Goal: Check status

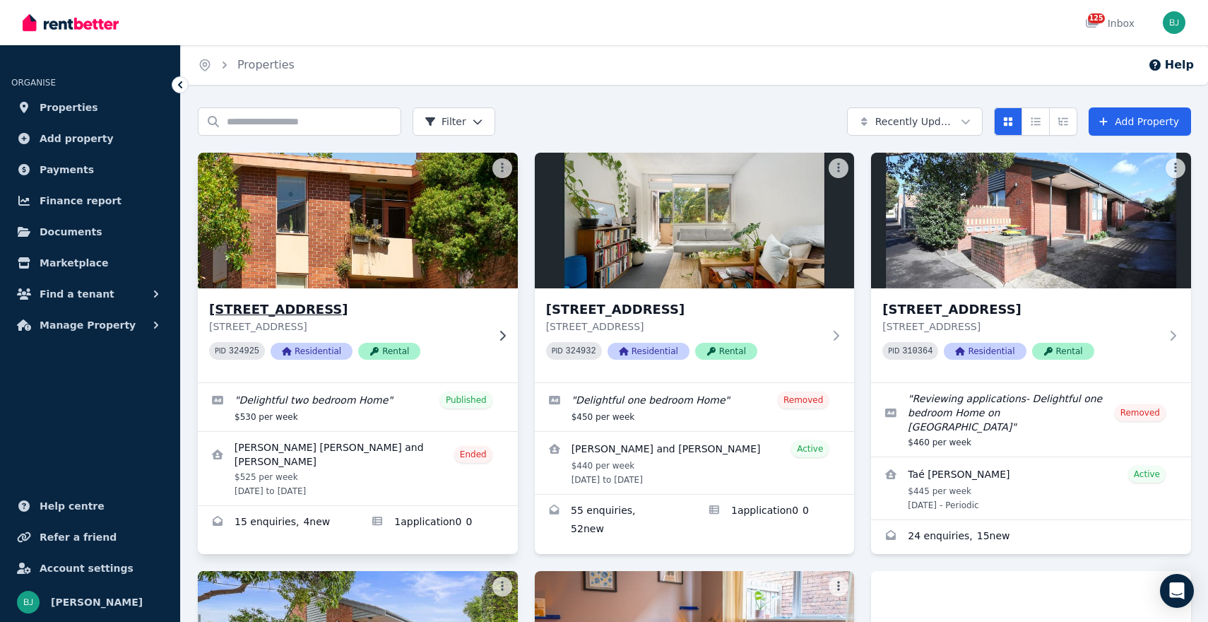
click at [474, 294] on div "[STREET_ADDRESS] PID 324925 Residential Rental" at bounding box center [358, 335] width 320 height 94
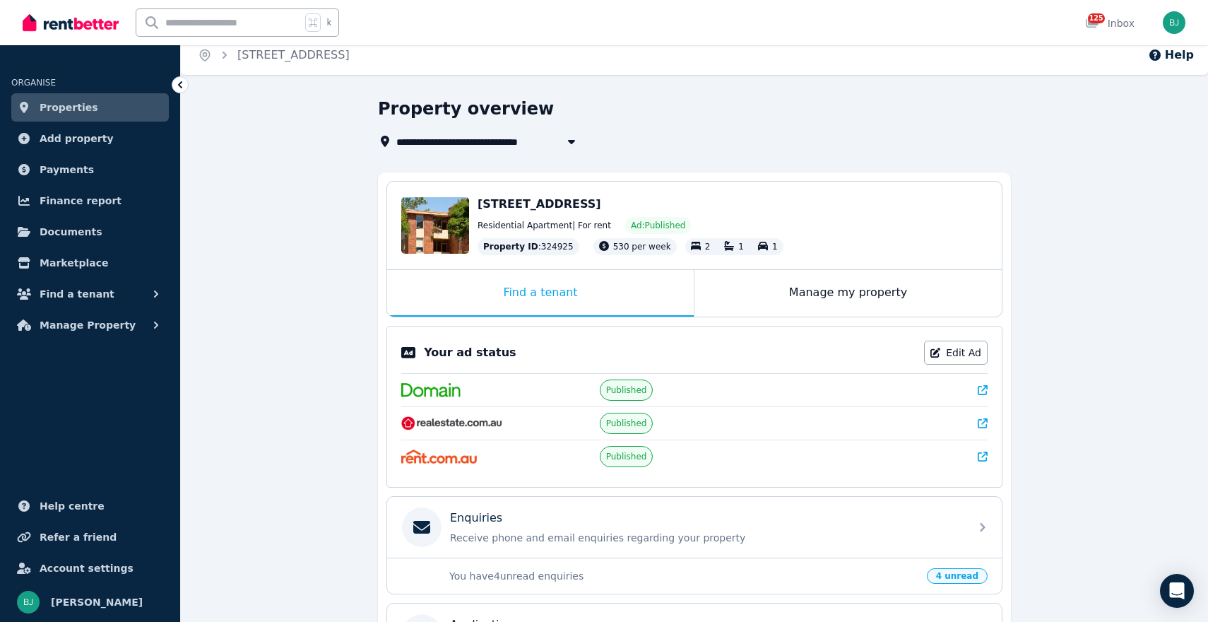
scroll to position [16, 0]
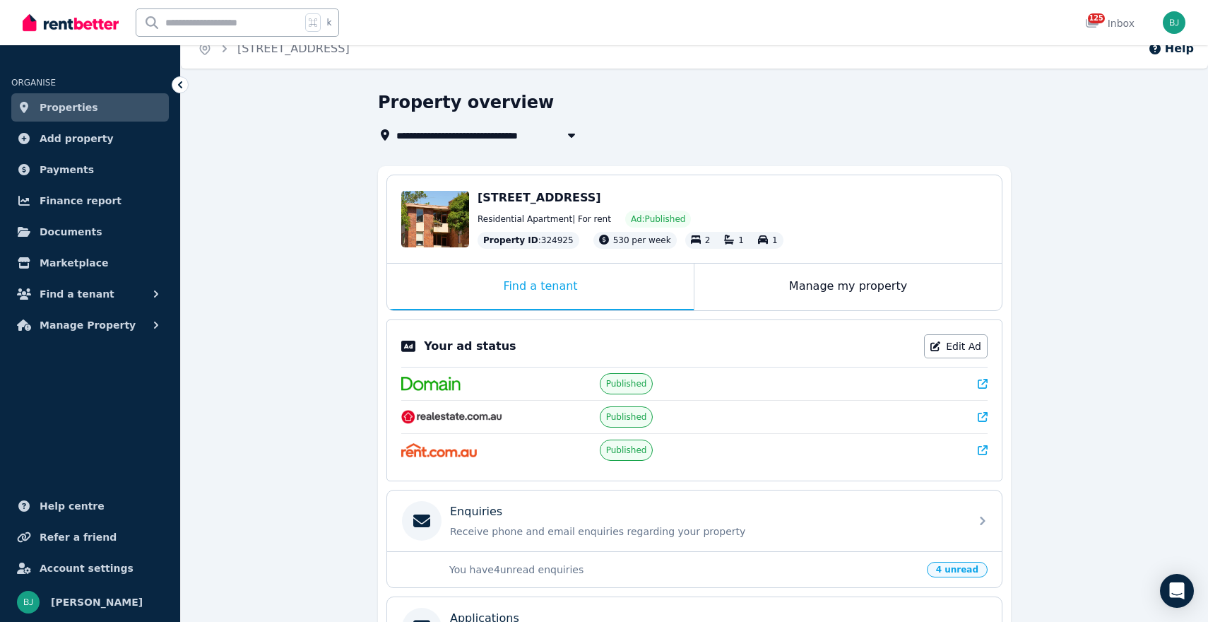
click at [829, 257] on div "Edit [STREET_ADDRESS] Residential Apartment | For rent Ad: Published Property I…" at bounding box center [694, 219] width 615 height 88
click at [829, 273] on div "Manage my property" at bounding box center [847, 286] width 307 height 47
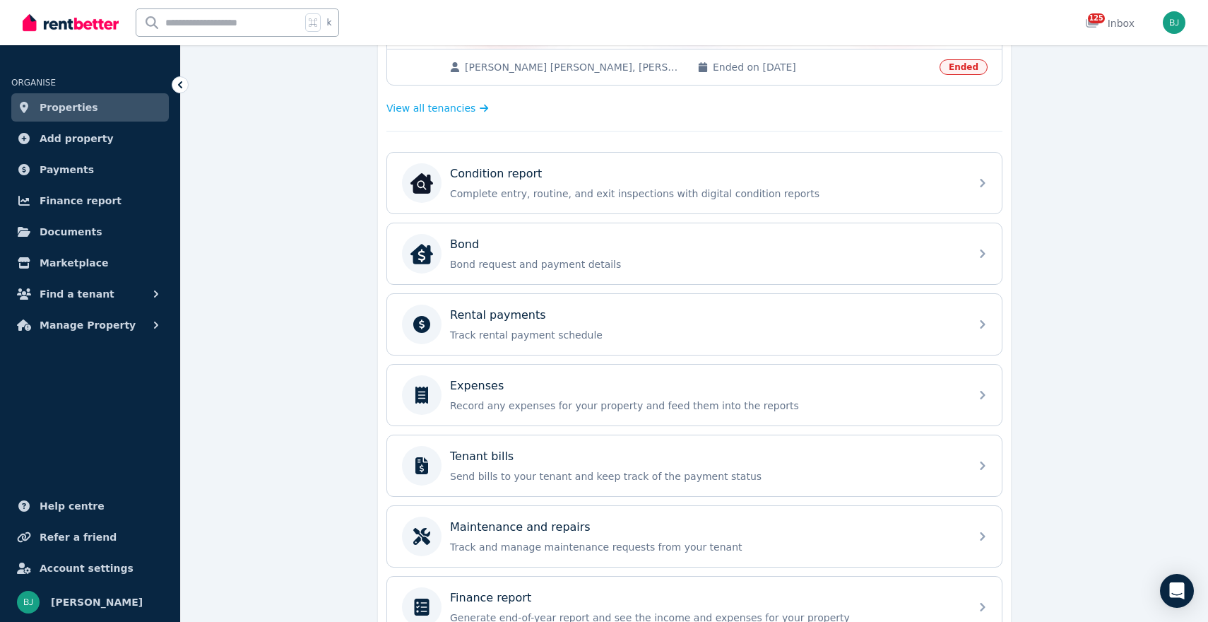
scroll to position [438, 0]
click at [643, 342] on div "Rental payments Track rental payment schedule" at bounding box center [681, 324] width 559 height 40
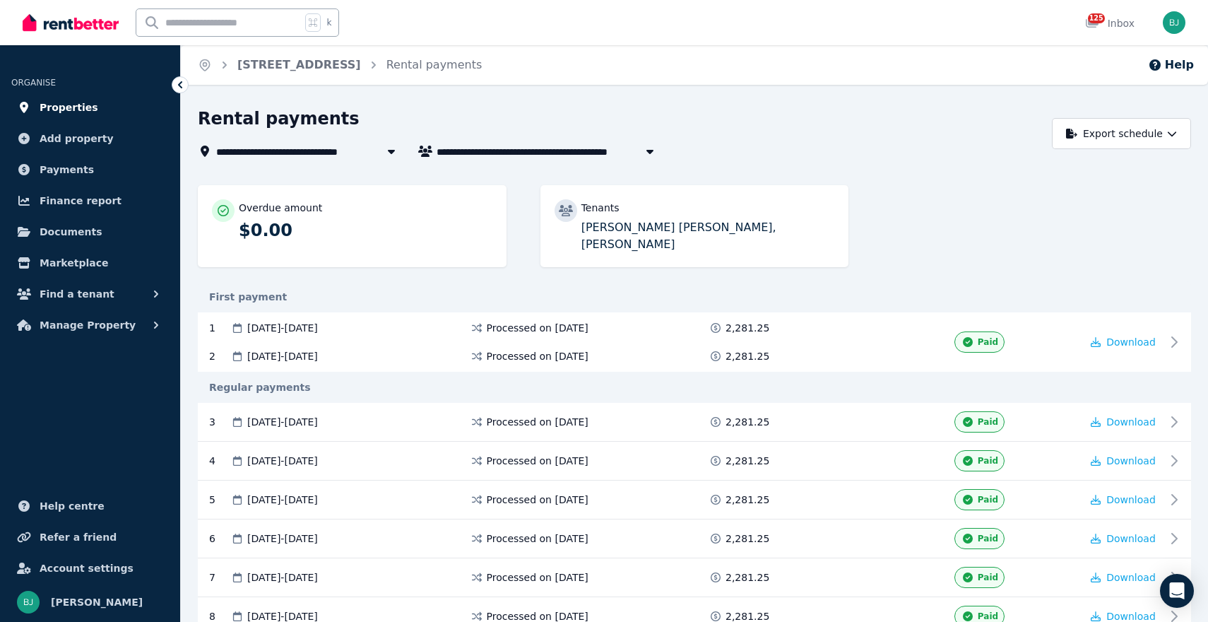
click at [81, 105] on span "Properties" at bounding box center [69, 107] width 59 height 17
